Goal: Task Accomplishment & Management: Manage account settings

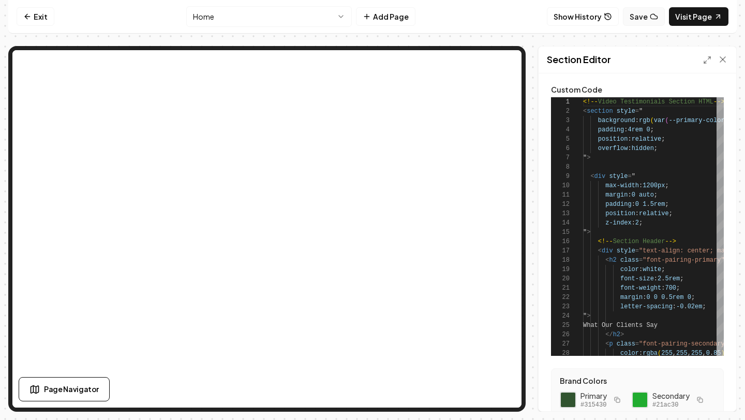
click at [637, 19] on button "Save" at bounding box center [644, 16] width 42 height 19
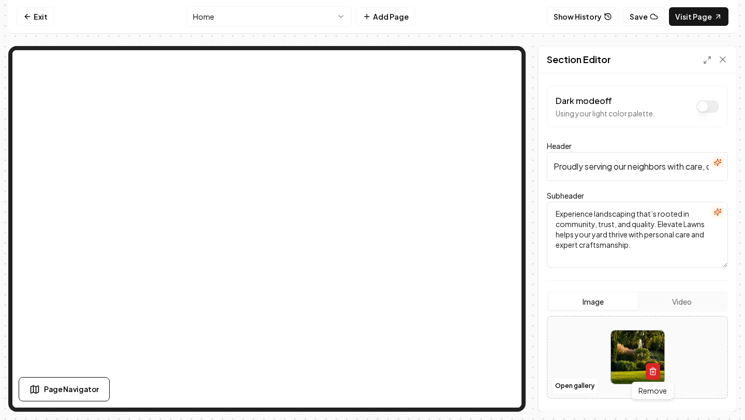
click at [651, 377] on button "button" at bounding box center [653, 371] width 14 height 17
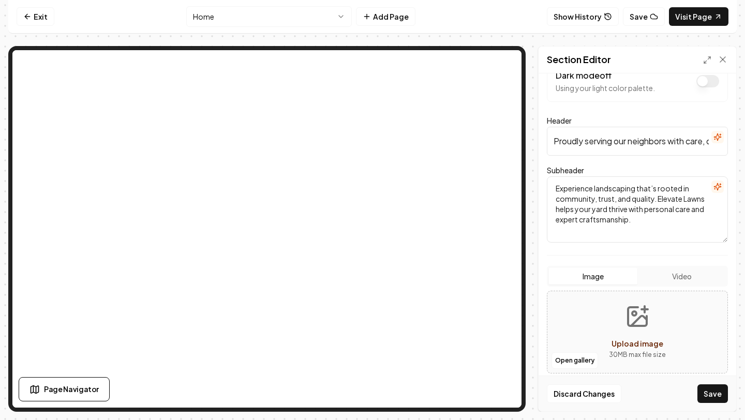
scroll to position [31, 0]
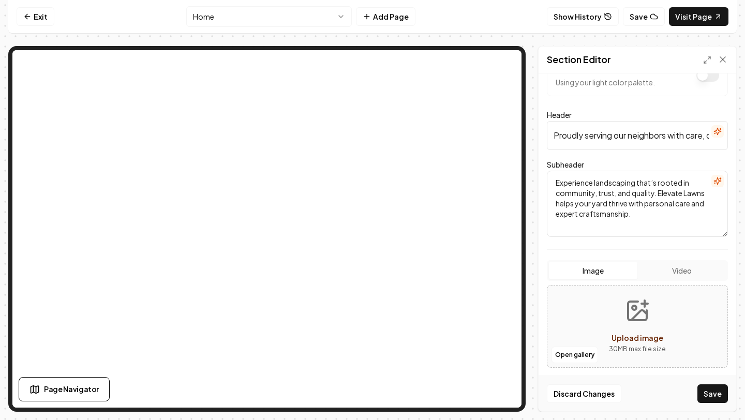
click at [643, 324] on button "Upload image 30 MB max file size" at bounding box center [638, 326] width 74 height 72
type input "**********"
click at [708, 393] on button "Save" at bounding box center [713, 394] width 31 height 19
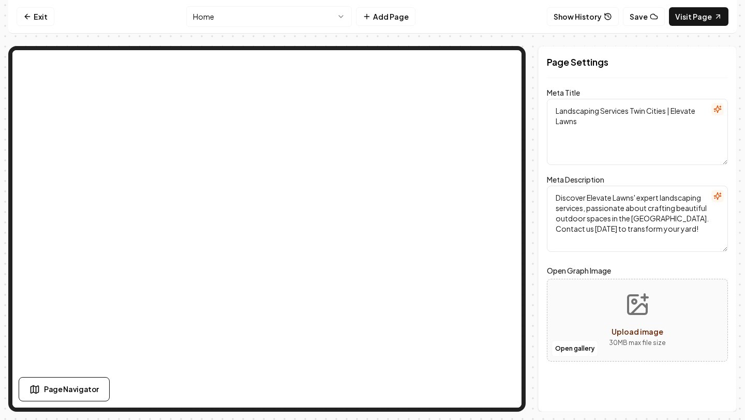
scroll to position [0, 0]
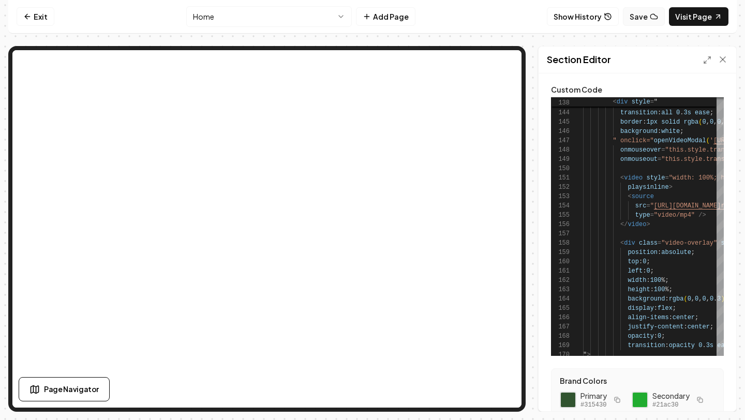
click at [643, 10] on button "Save" at bounding box center [644, 16] width 42 height 19
click at [696, 21] on link "Visit Page" at bounding box center [699, 16] width 60 height 19
click at [680, 16] on link "Visit Page" at bounding box center [699, 16] width 60 height 19
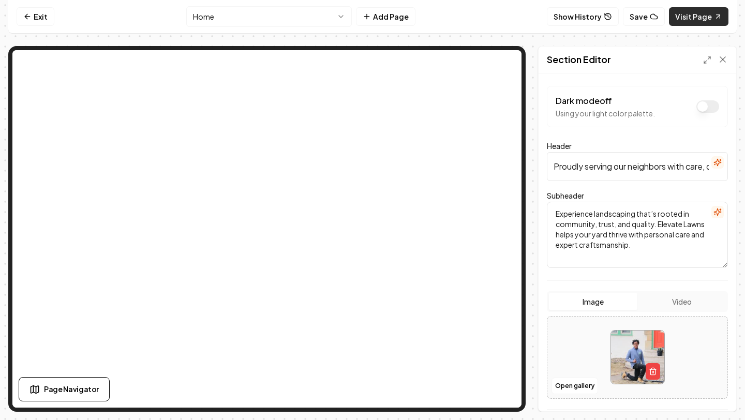
click at [693, 20] on link "Visit Page" at bounding box center [699, 16] width 60 height 19
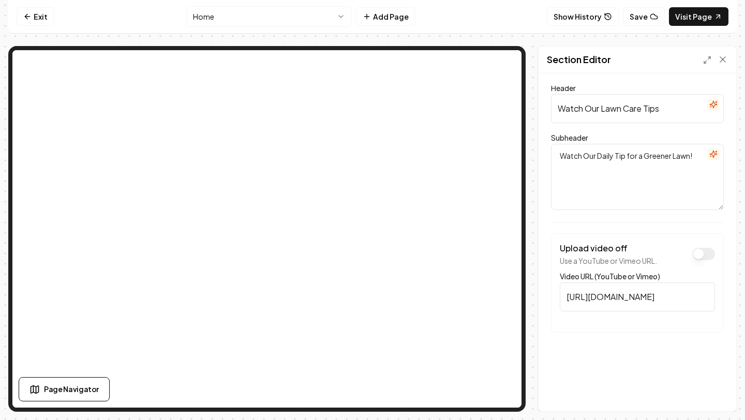
click at [610, 113] on input "Watch Our Lawn Care Tips" at bounding box center [637, 108] width 173 height 29
click at [654, 111] on input "Watch Our Landscape Care Tips" at bounding box center [637, 108] width 173 height 29
type input "Watch Our Landscape Tips"
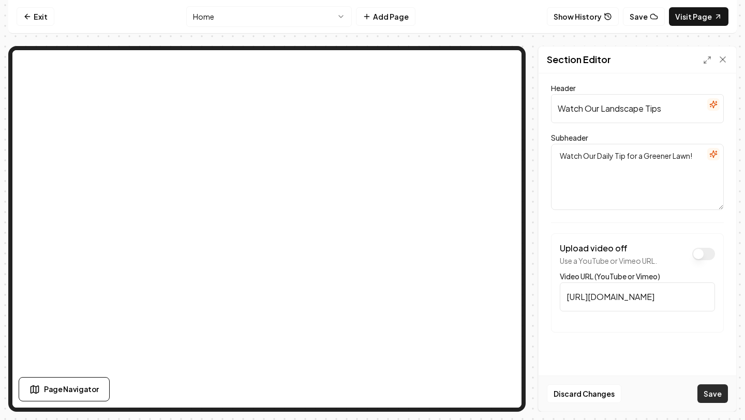
click at [716, 394] on button "Save" at bounding box center [713, 394] width 31 height 19
click at [654, 20] on icon at bounding box center [654, 16] width 8 height 8
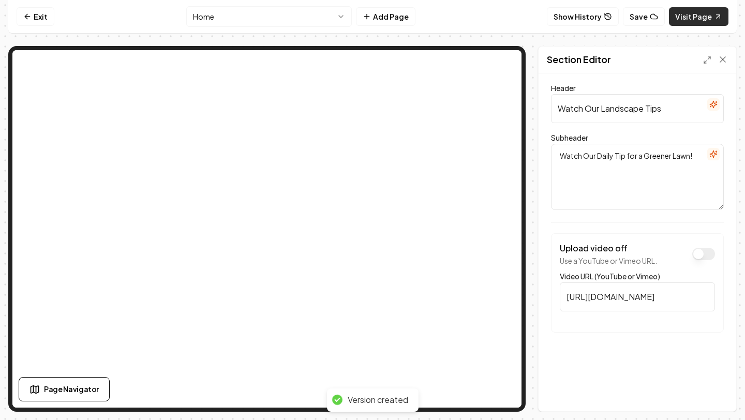
click at [693, 22] on link "Visit Page" at bounding box center [699, 16] width 60 height 19
click at [338, 20] on html "Computer Required This feature is only available on a computer. Please switch t…" at bounding box center [372, 210] width 745 height 420
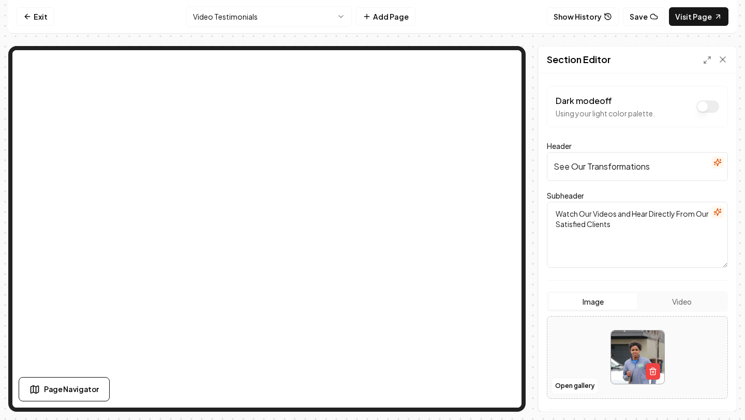
click at [581, 162] on input "See Our Transformations" at bounding box center [637, 166] width 181 height 29
click at [581, 163] on input "See Our Transformations" at bounding box center [637, 166] width 181 height 29
type input "Video Testimonial"
click at [597, 221] on textarea "Watch Our Videos and Hear Directly From Our Satisfied Clients" at bounding box center [637, 235] width 181 height 66
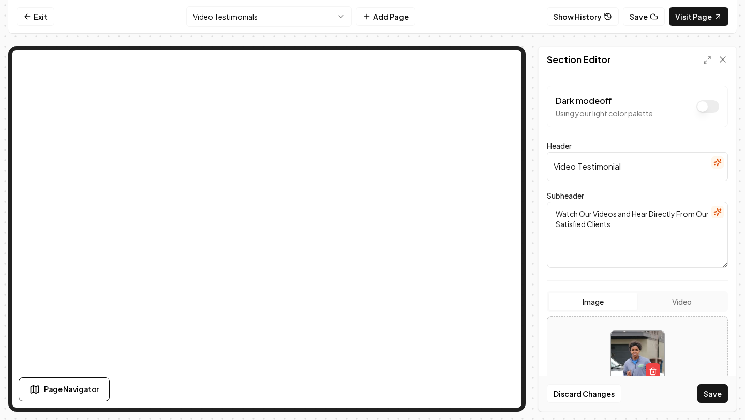
click at [634, 223] on textarea "Watch Our Videos and Hear Directly From Our Satisfied Clients" at bounding box center [637, 235] width 181 height 66
click at [587, 223] on textarea "Watch Our Videos and Hear Directly From Our Satisfied Clients" at bounding box center [637, 235] width 181 height 66
click at [624, 218] on textarea "Watch Our Videos and Hear Directly From Our Happy Clients" at bounding box center [637, 235] width 181 height 66
click at [620, 224] on textarea "Watch Our Videos and Hear Directly From Our Happy Clients" at bounding box center [637, 235] width 181 height 66
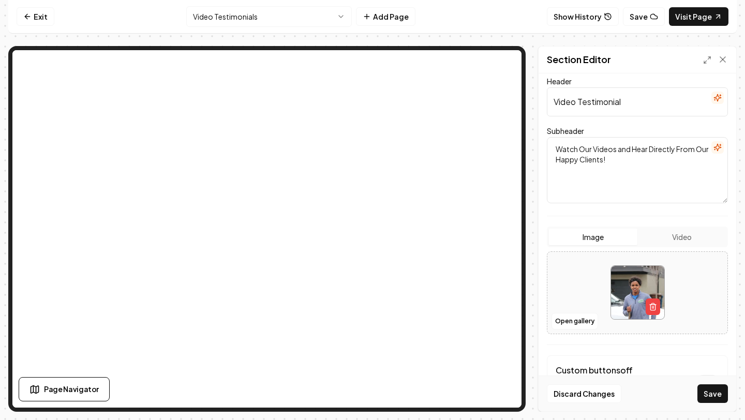
scroll to position [114, 0]
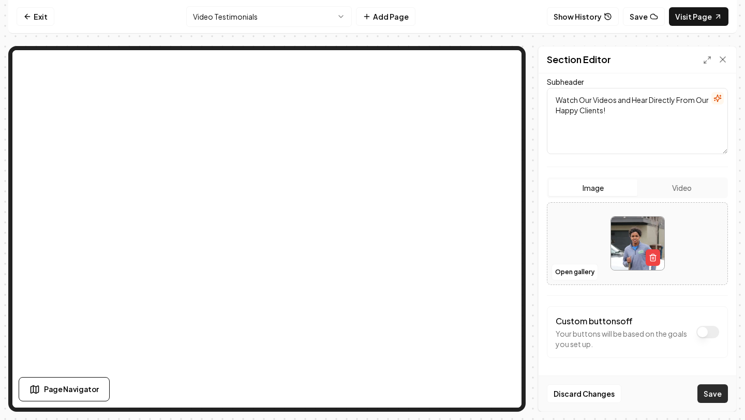
type textarea "Watch Our Videos and Hear Directly From Our Happy Clients!"
click at [711, 389] on button "Save" at bounding box center [713, 394] width 31 height 19
click at [650, 257] on icon "button" at bounding box center [653, 258] width 8 height 8
click at [595, 258] on div "Open gallery Upload image 30 MB max file size" at bounding box center [637, 243] width 181 height 83
type input "**********"
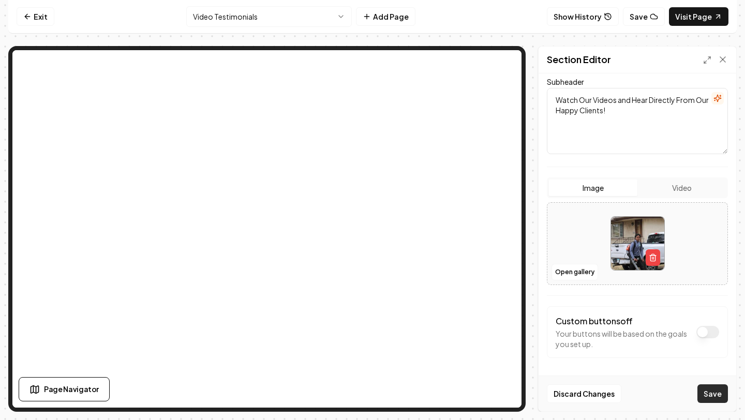
click at [718, 389] on button "Save" at bounding box center [713, 394] width 31 height 19
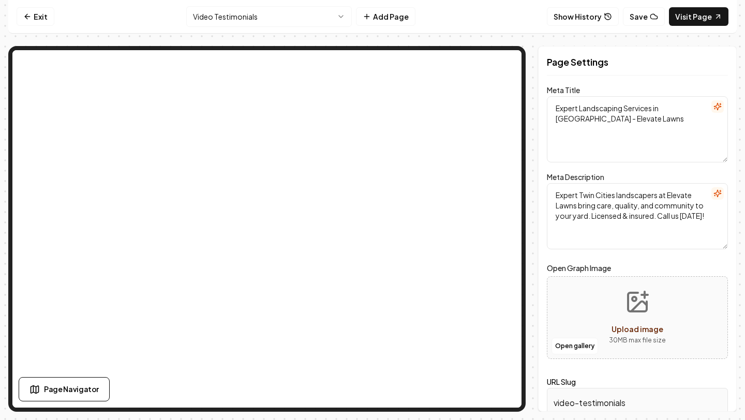
scroll to position [0, 0]
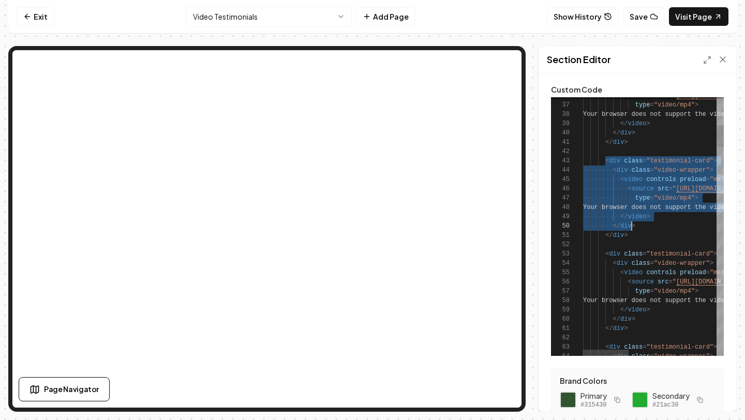
scroll to position [19, 45]
drag, startPoint x: 607, startPoint y: 163, endPoint x: 641, endPoint y: 238, distance: 82.5
type textarea "**********"
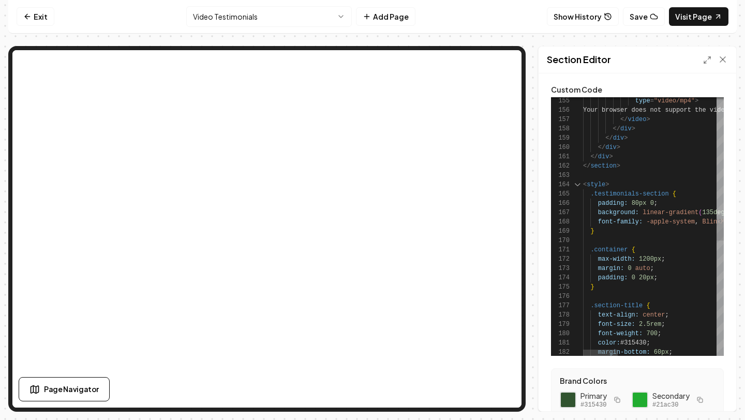
click at [577, 272] on div "173" at bounding box center [567, 268] width 32 height 9
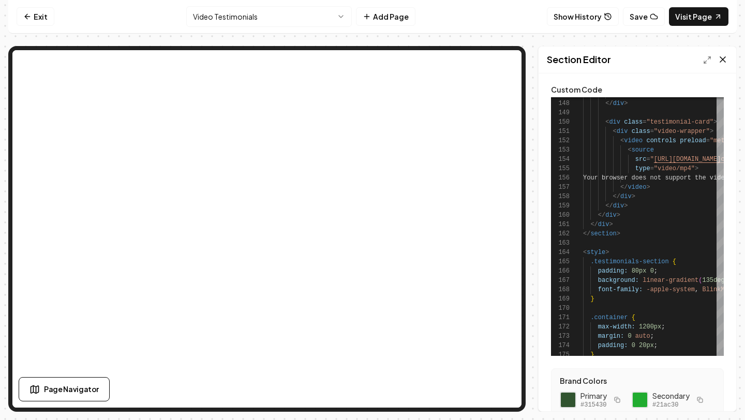
click at [719, 61] on icon at bounding box center [723, 59] width 10 height 10
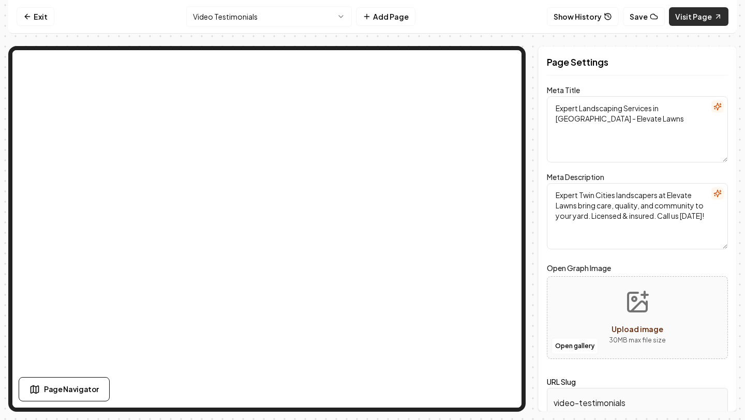
click at [720, 20] on icon at bounding box center [718, 16] width 8 height 8
